Goal: Contribute content

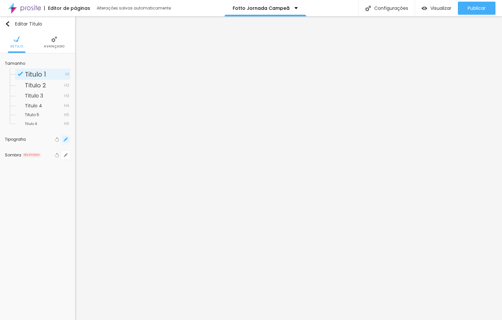
click at [65, 138] on icon "button" at bounding box center [66, 139] width 4 height 4
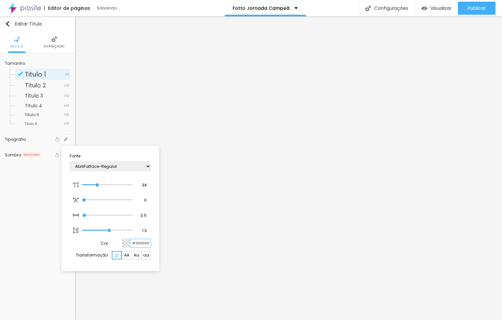
click at [133, 244] on input "#000000" at bounding box center [140, 243] width 20 height 8
click at [129, 244] on div at bounding box center [126, 243] width 8 height 8
click at [127, 241] on div at bounding box center [126, 243] width 8 height 8
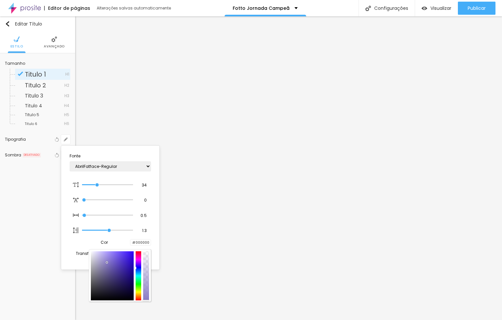
type input "1"
type input "#887BC5"
type input "1"
type input "#E8E5F8"
type input "1"
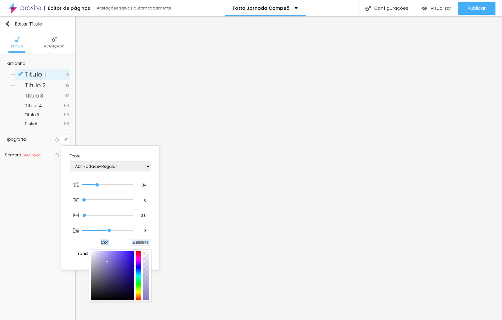
type input "#FFFFFF"
drag, startPoint x: 97, startPoint y: 254, endPoint x: 61, endPoint y: 226, distance: 45.7
click at [61, 226] on body "Editor de páginas Alterações salvas automaticamente [PERSON_NAME] Campeã Config…" at bounding box center [251, 160] width 502 height 320
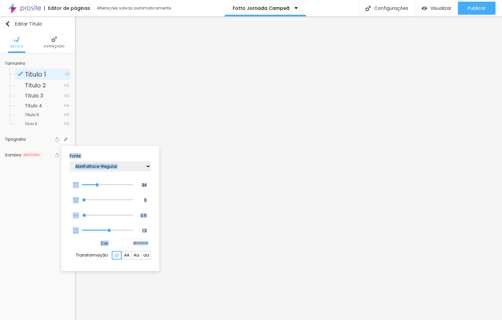
type input "1"
click at [269, 183] on div at bounding box center [251, 160] width 502 height 320
